Goal: Information Seeking & Learning: Learn about a topic

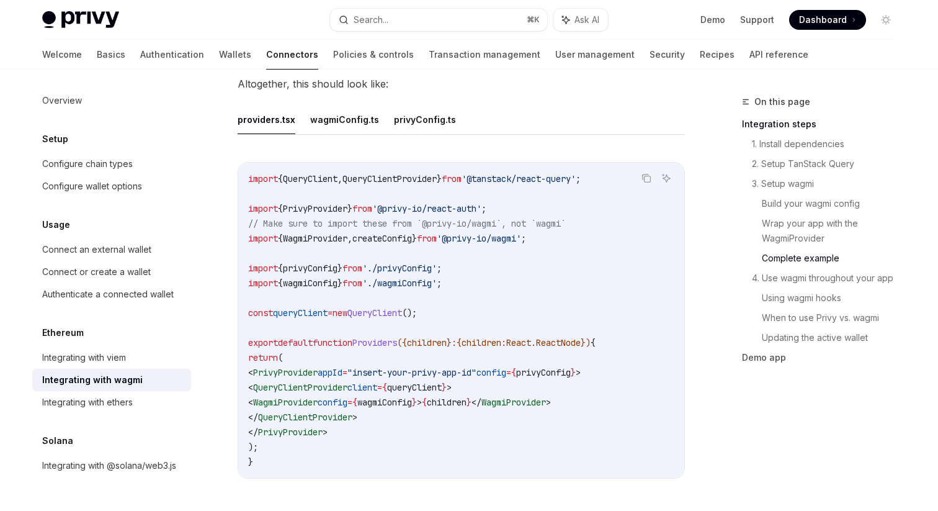
scroll to position [2245, 0]
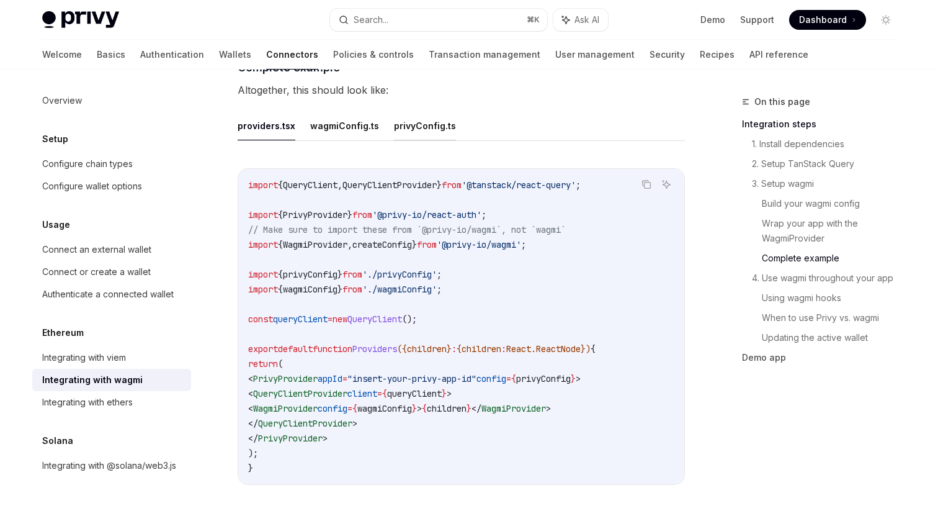
click at [412, 115] on button "privyConfig.ts" at bounding box center [425, 125] width 62 height 29
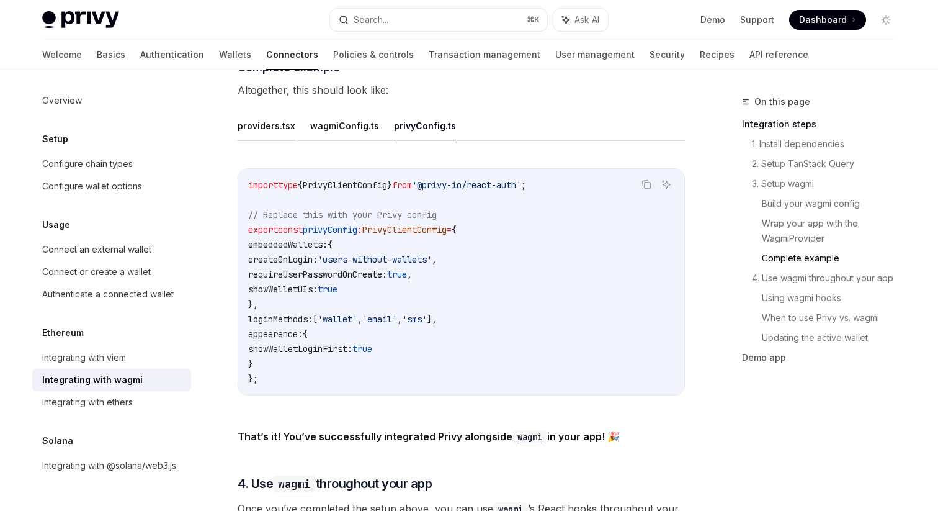
click at [252, 125] on button "providers.tsx" at bounding box center [267, 125] width 58 height 29
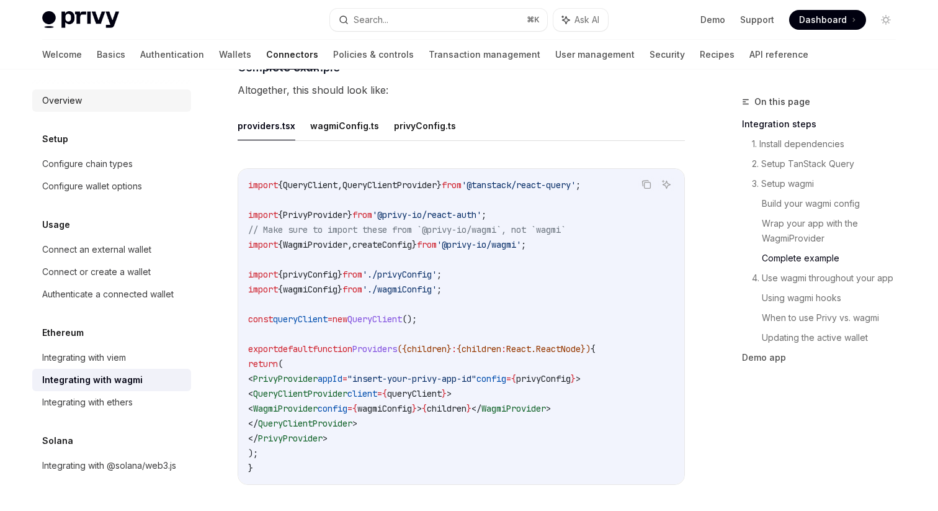
click at [107, 96] on div "Overview" at bounding box center [112, 100] width 141 height 15
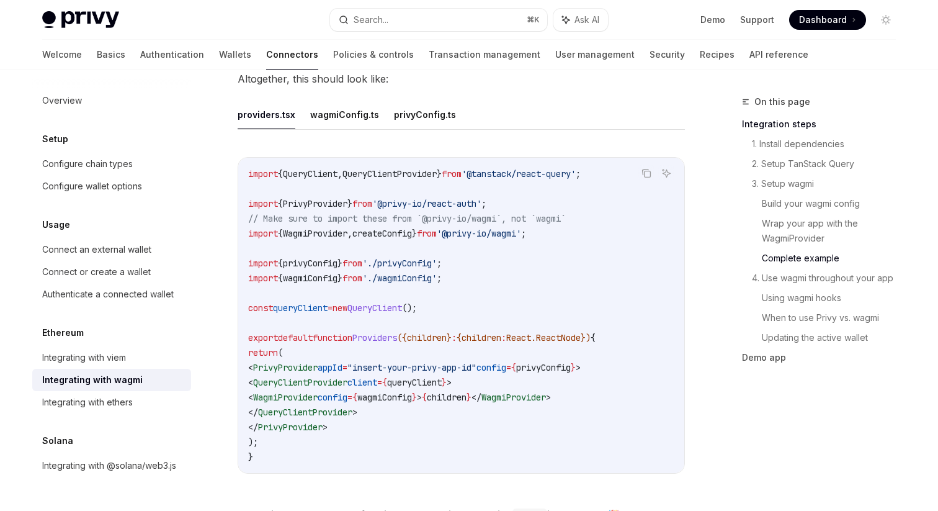
scroll to position [2267, 0]
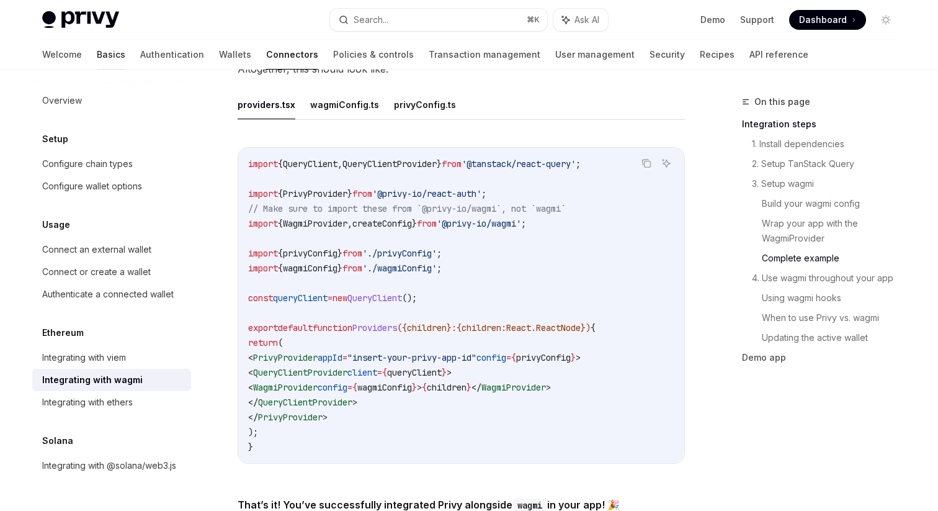
click at [97, 58] on link "Basics" at bounding box center [111, 55] width 29 height 30
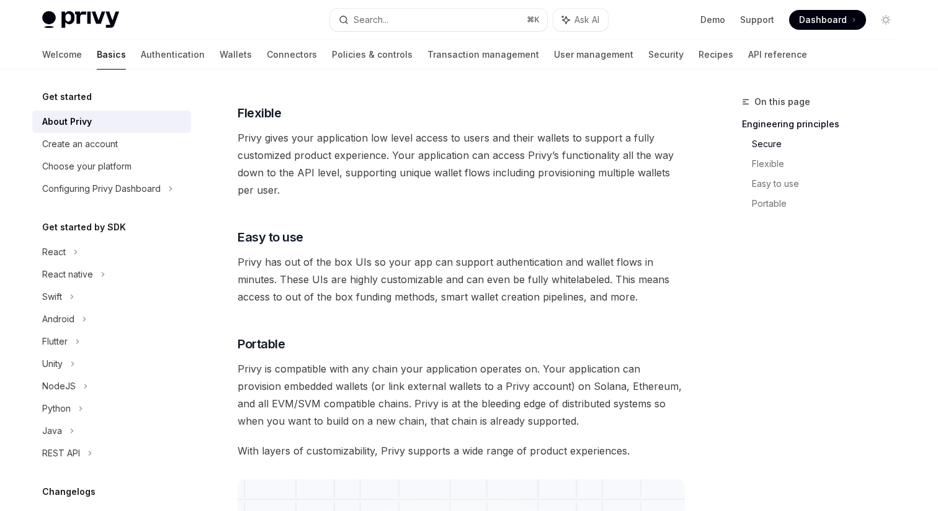
scroll to position [643, 0]
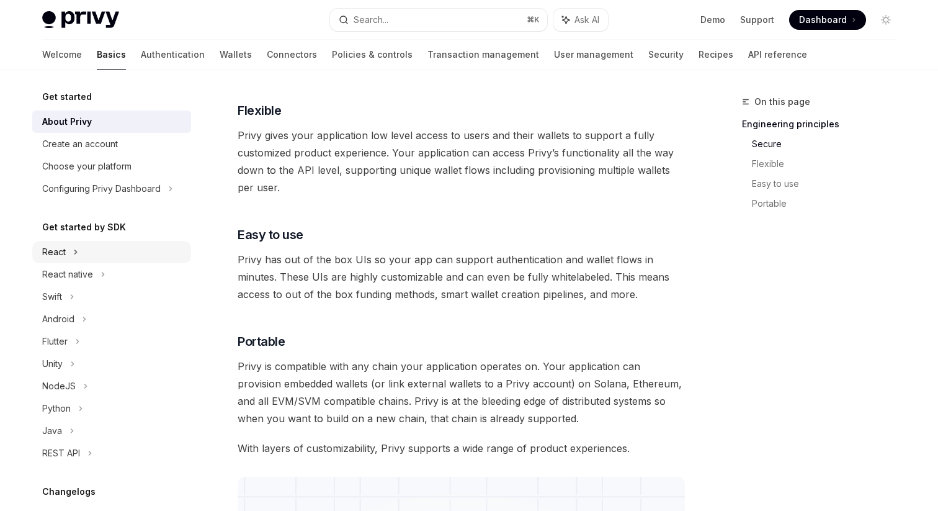
click at [71, 249] on div "React" at bounding box center [111, 252] width 159 height 22
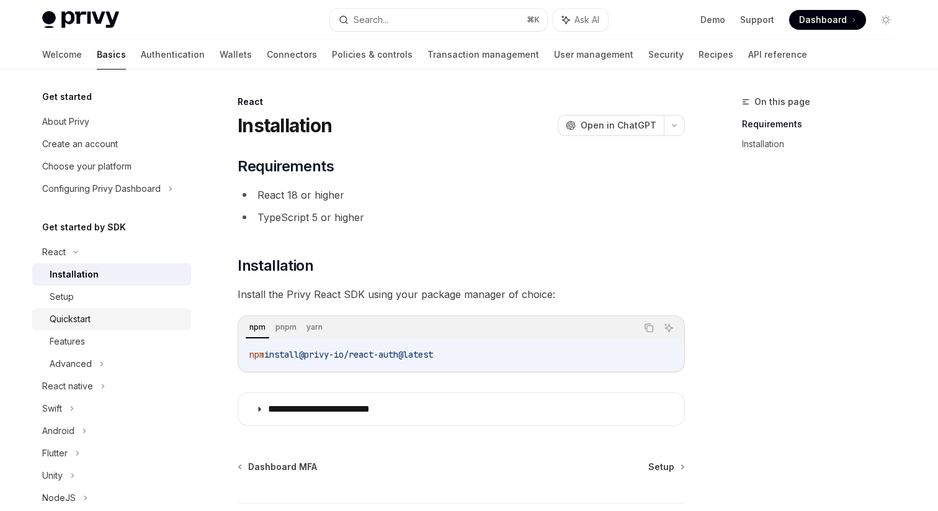
click at [137, 318] on div "Quickstart" at bounding box center [117, 318] width 134 height 15
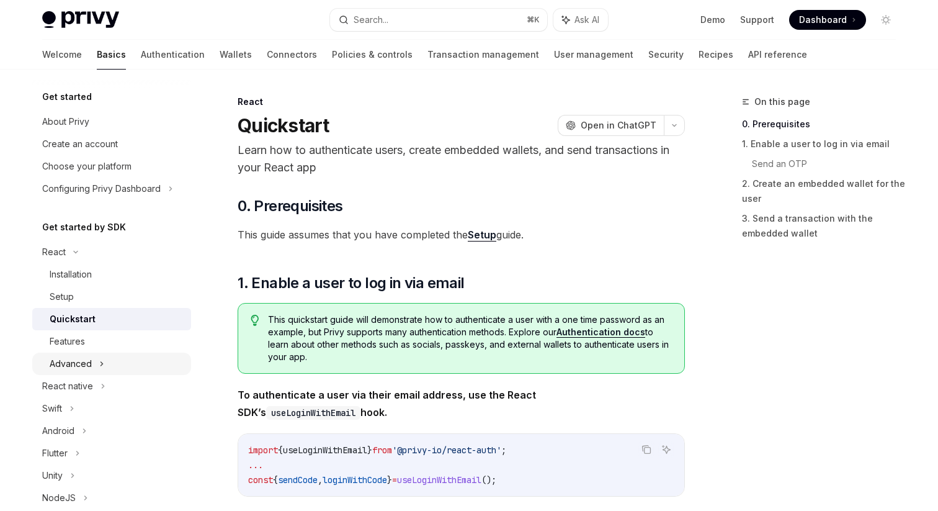
click at [138, 365] on div "Advanced" at bounding box center [111, 363] width 159 height 22
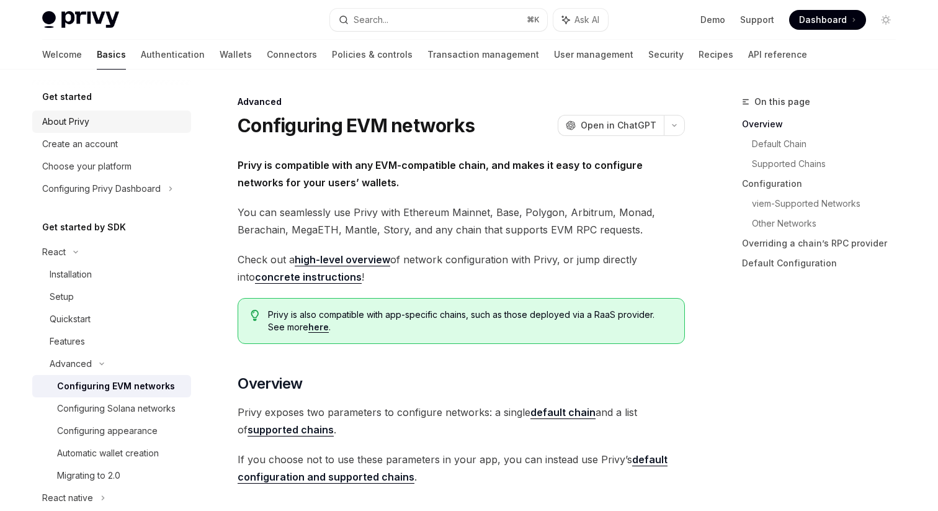
click at [135, 122] on div "About Privy" at bounding box center [112, 121] width 141 height 15
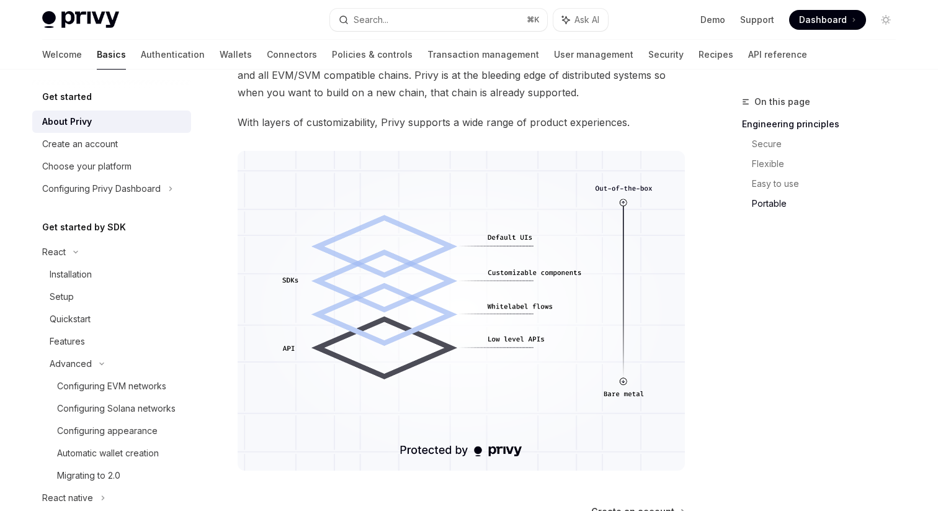
scroll to position [1112, 0]
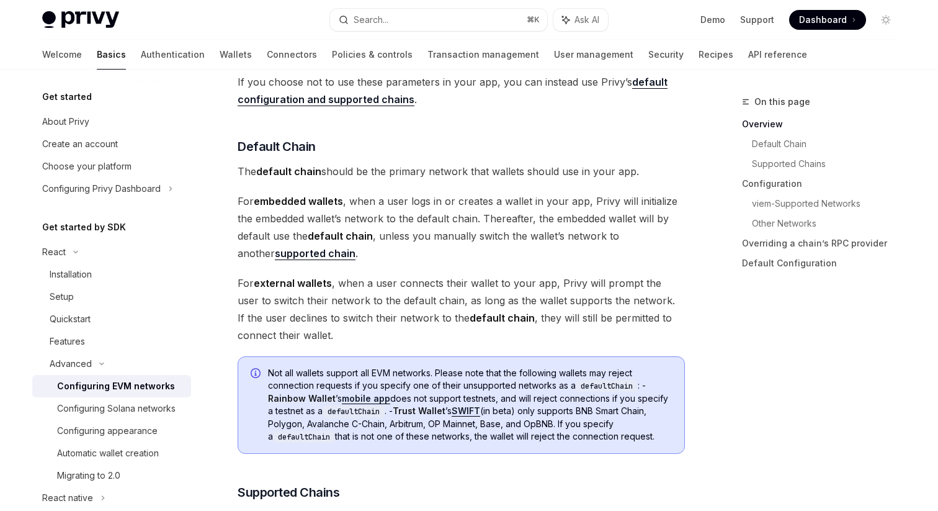
scroll to position [72, 0]
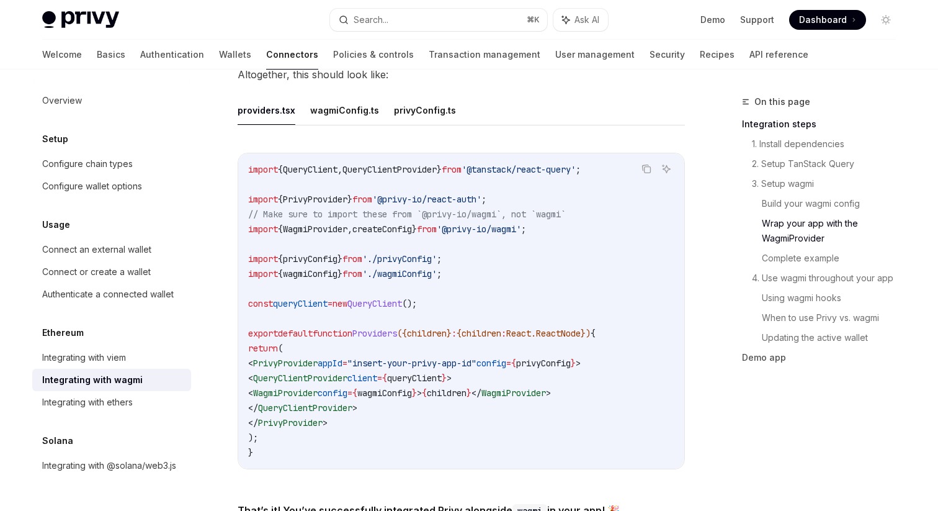
scroll to position [2267, 0]
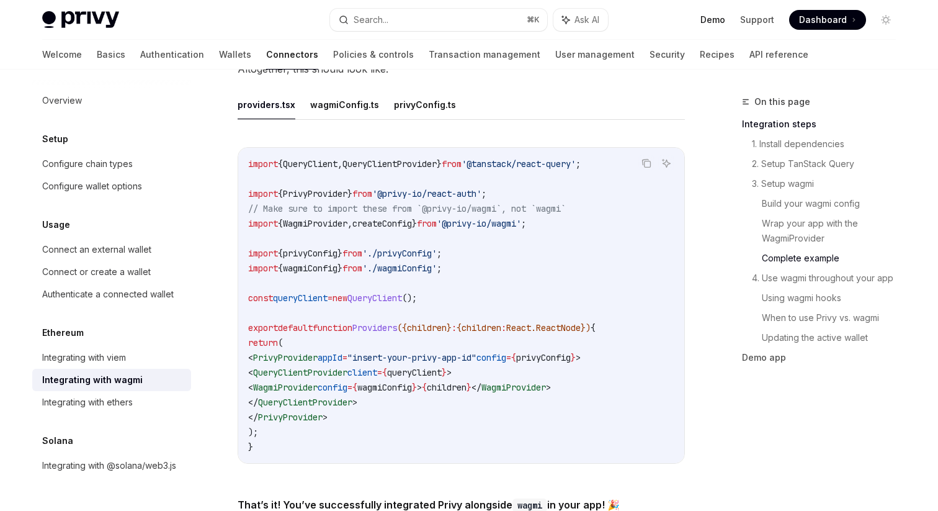
click at [721, 24] on link "Demo" at bounding box center [713, 20] width 25 height 12
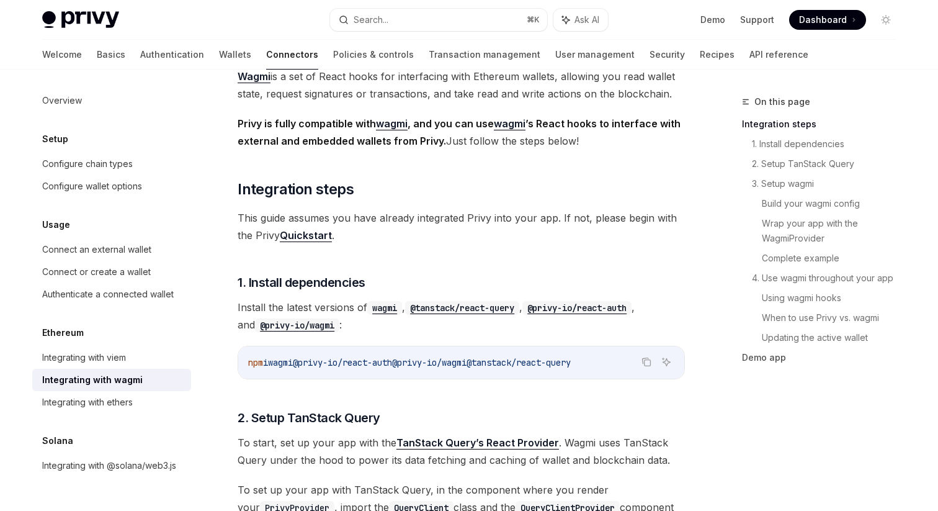
scroll to position [0, 0]
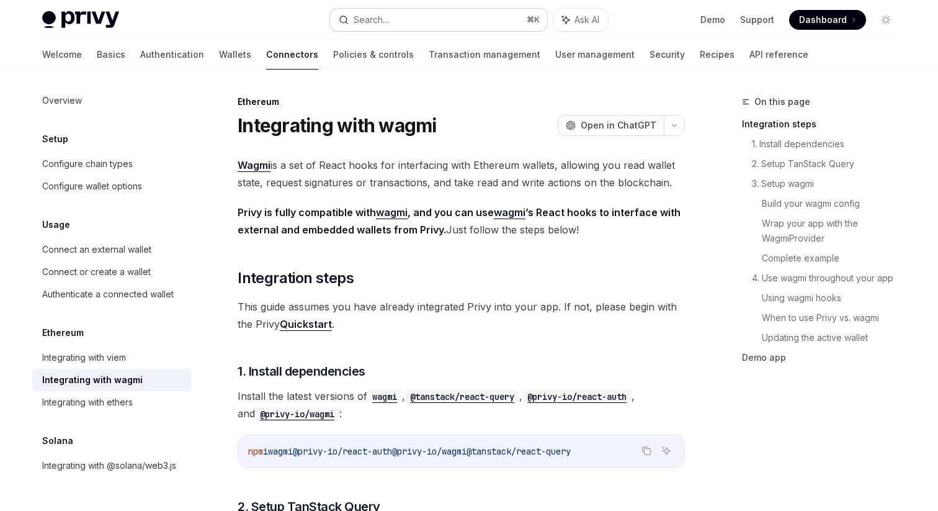
click at [454, 24] on button "Search... ⌘ K" at bounding box center [438, 20] width 217 height 22
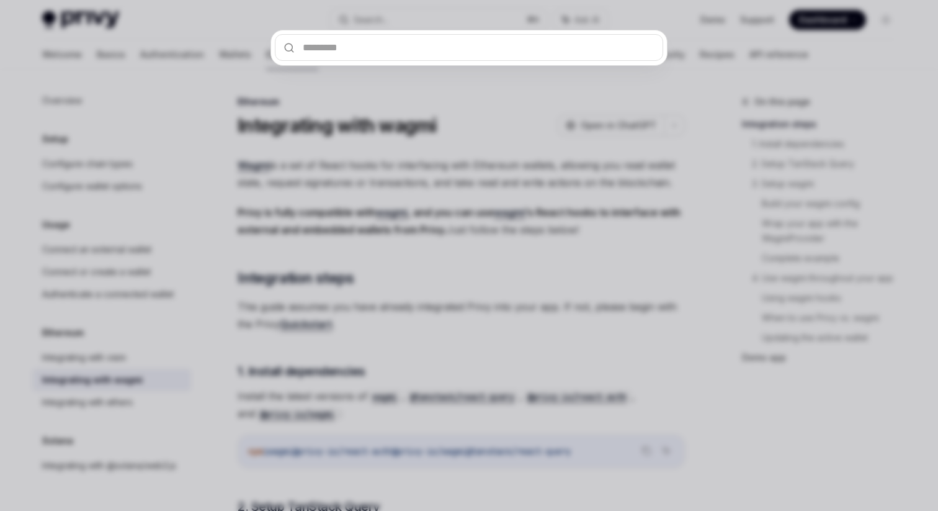
click at [596, 16] on div at bounding box center [469, 255] width 938 height 511
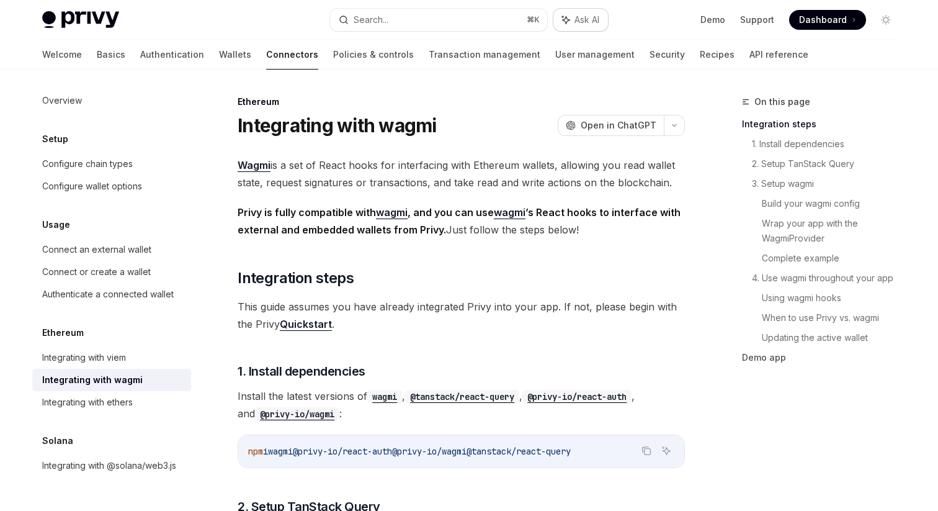
click at [589, 17] on span "Ask AI" at bounding box center [587, 20] width 25 height 12
type textarea "*"
